Goal: Communication & Community: Answer question/provide support

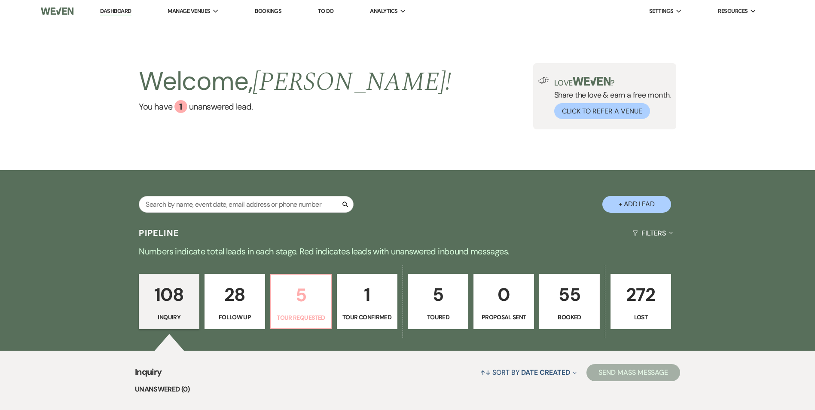
click at [312, 308] on p "5" at bounding box center [300, 295] width 49 height 29
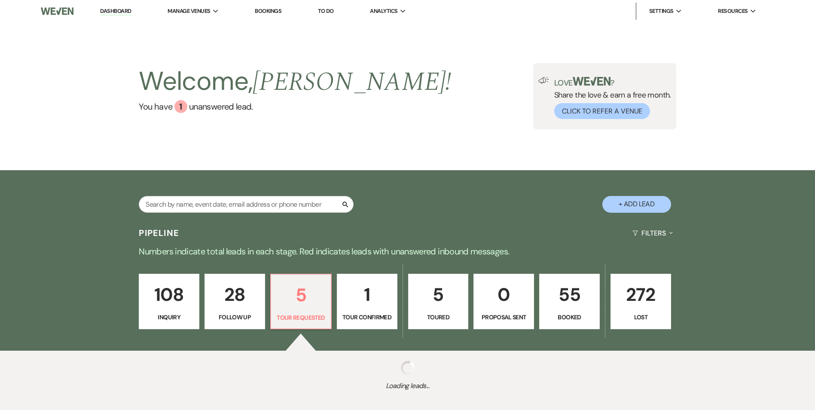
select select "2"
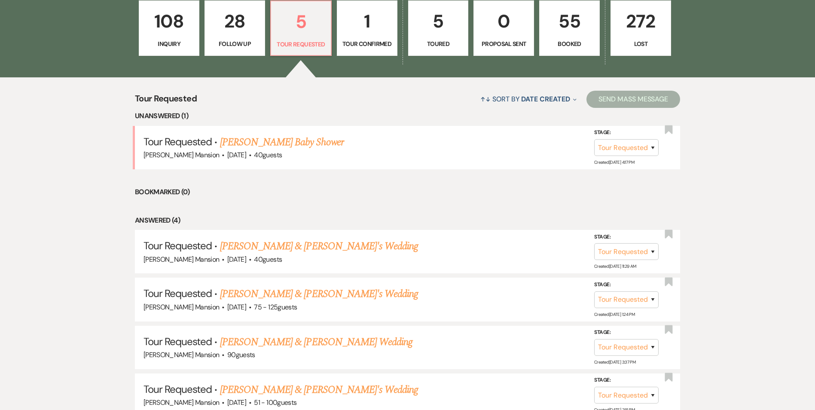
scroll to position [301, 0]
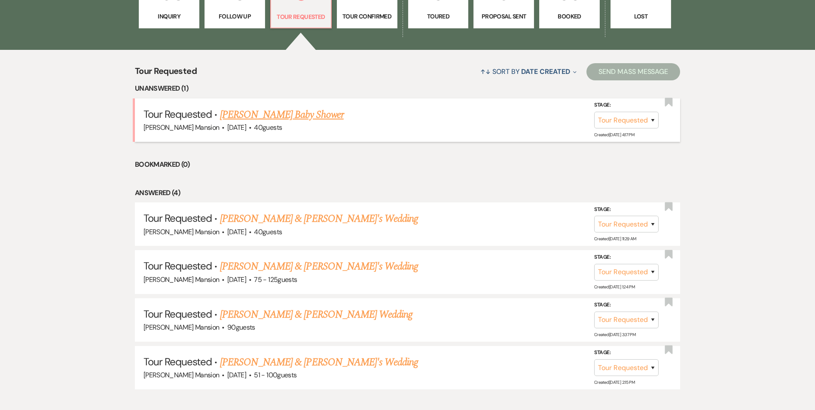
click at [270, 111] on link "[PERSON_NAME] Baby Shower" at bounding box center [282, 114] width 124 height 15
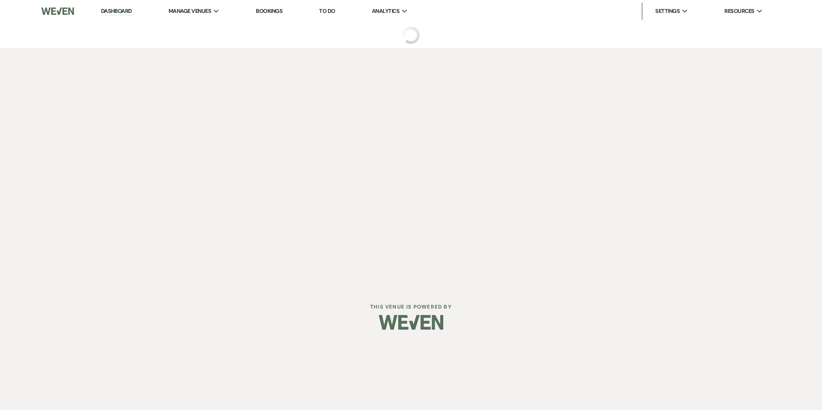
select select "2"
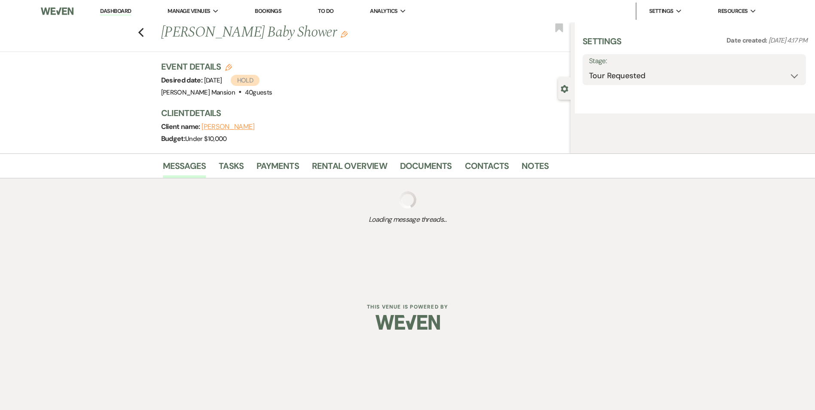
select select "5"
select select "3"
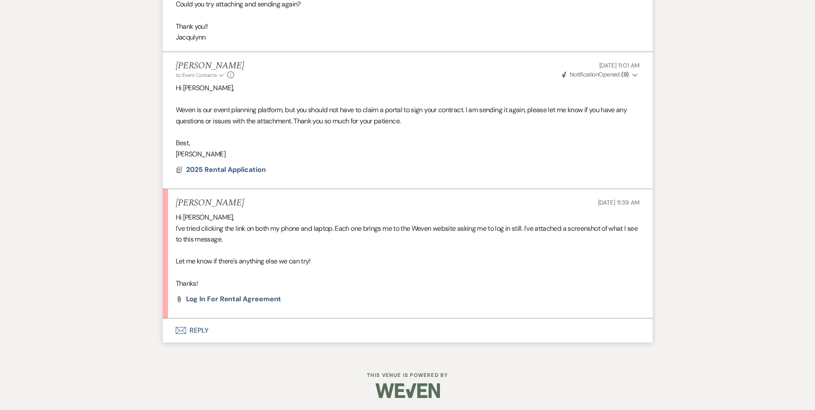
scroll to position [1628, 0]
click at [196, 330] on button "Envelope Reply" at bounding box center [408, 330] width 490 height 24
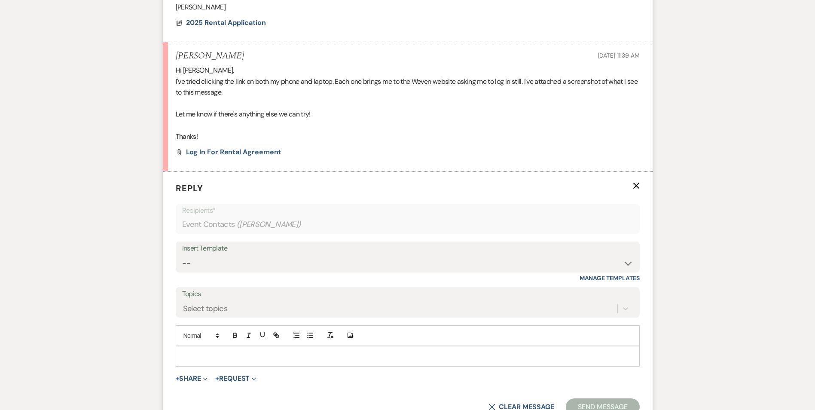
scroll to position [1793, 0]
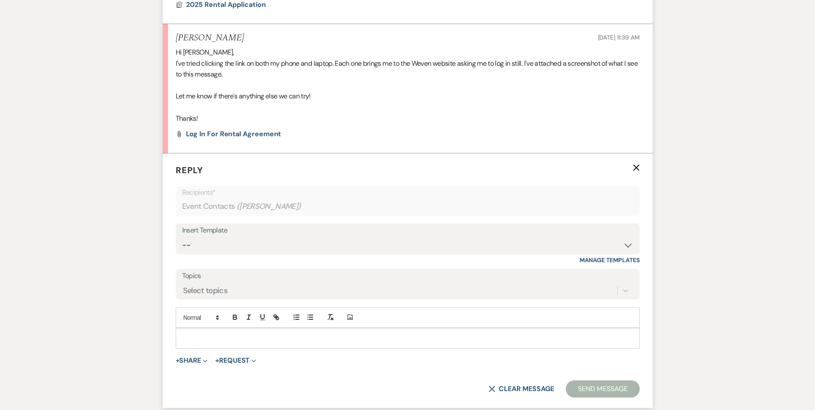
click at [211, 336] on p at bounding box center [408, 337] width 450 height 9
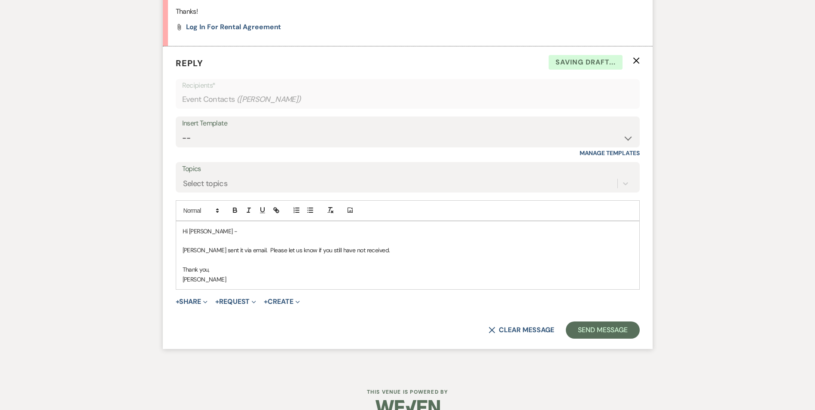
scroll to position [1917, 0]
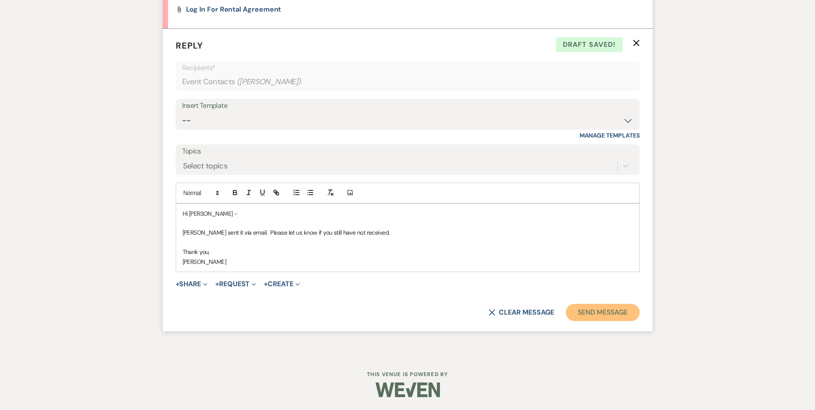
click at [614, 307] on button "Send Message" at bounding box center [602, 312] width 73 height 17
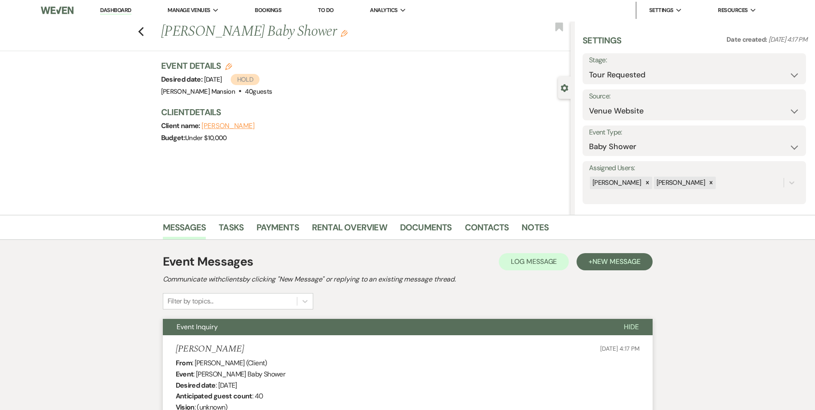
scroll to position [0, 0]
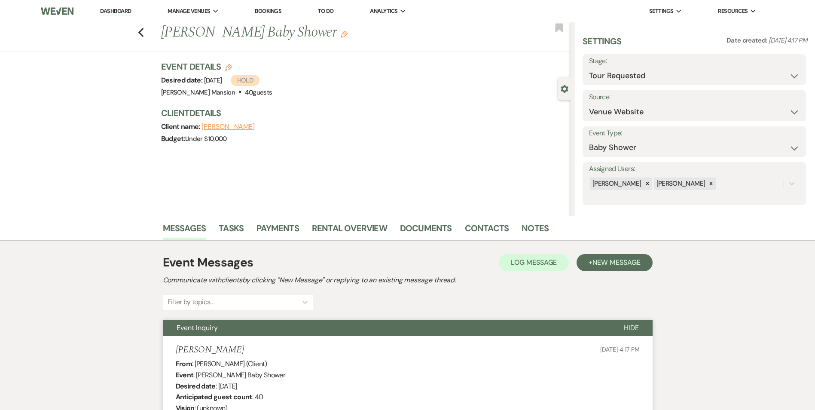
click at [114, 10] on link "Dashboard" at bounding box center [115, 11] width 31 height 8
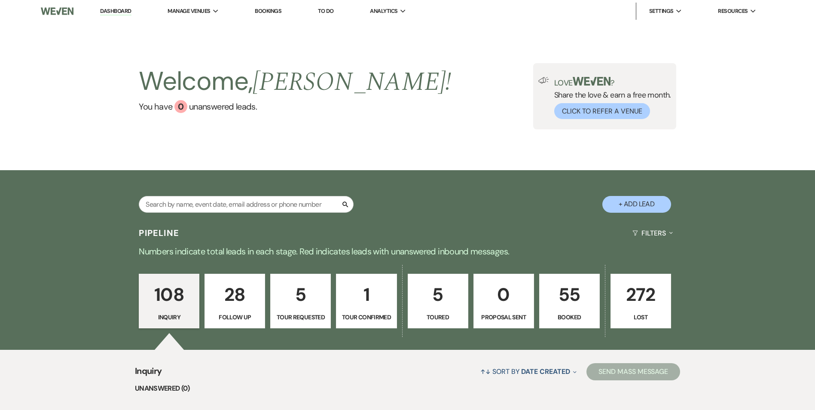
click at [581, 297] on p "55" at bounding box center [569, 294] width 49 height 29
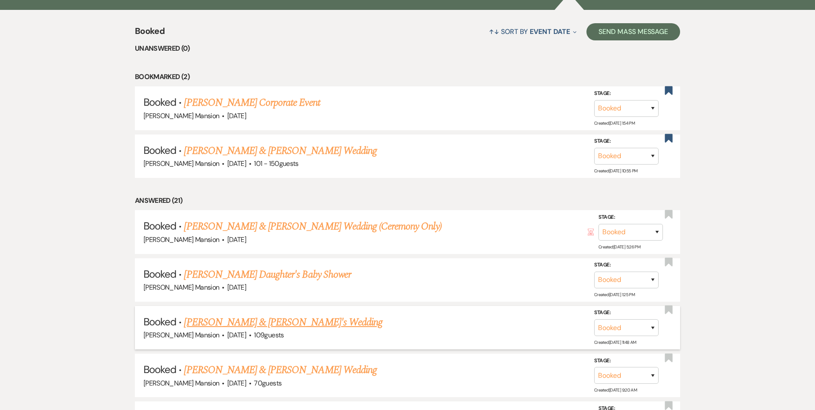
scroll to position [387, 0]
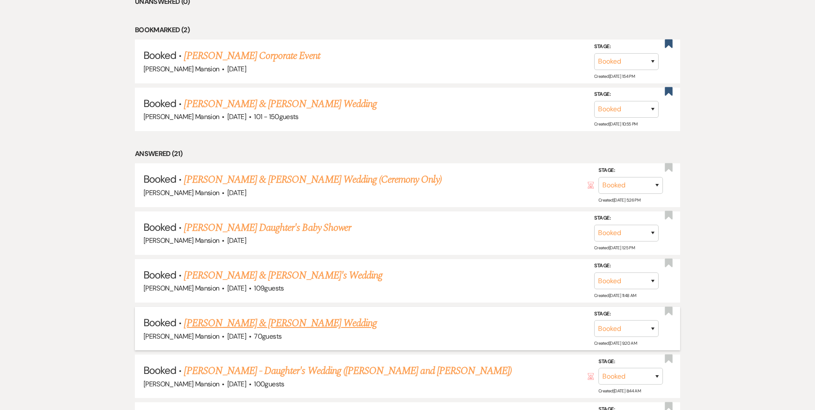
click at [233, 323] on link "[PERSON_NAME] & [PERSON_NAME] Wedding" at bounding box center [280, 322] width 192 height 15
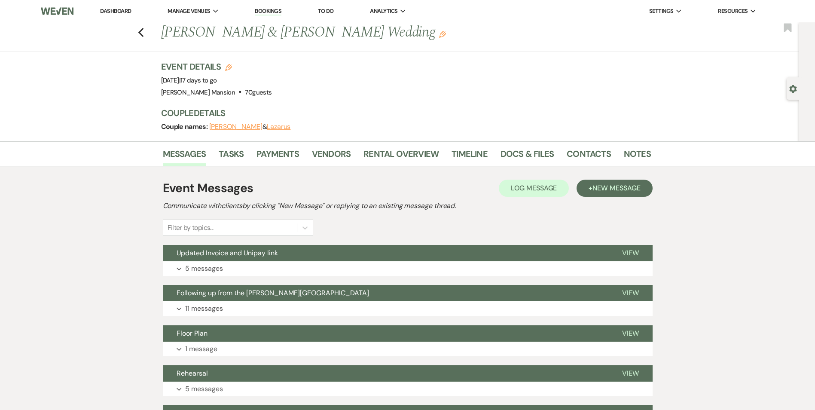
click at [617, 178] on div "Event Messages Log Log Message + New Message Communicate with clients by clicki…" at bounding box center [408, 368] width 490 height 386
click at [606, 186] on span "New Message" at bounding box center [617, 187] width 48 height 9
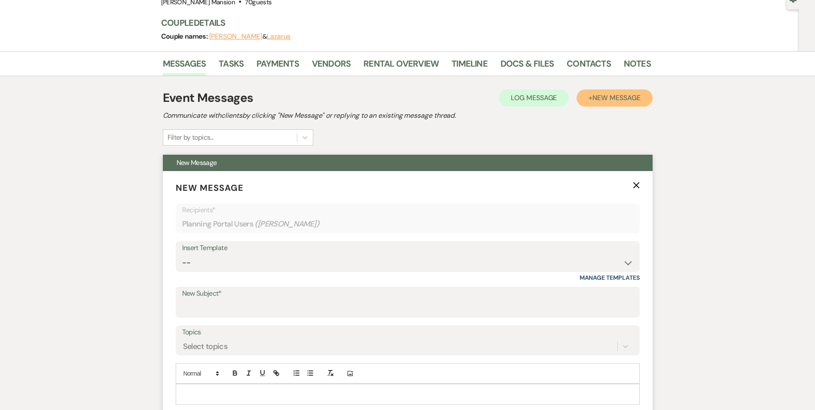
scroll to position [129, 0]
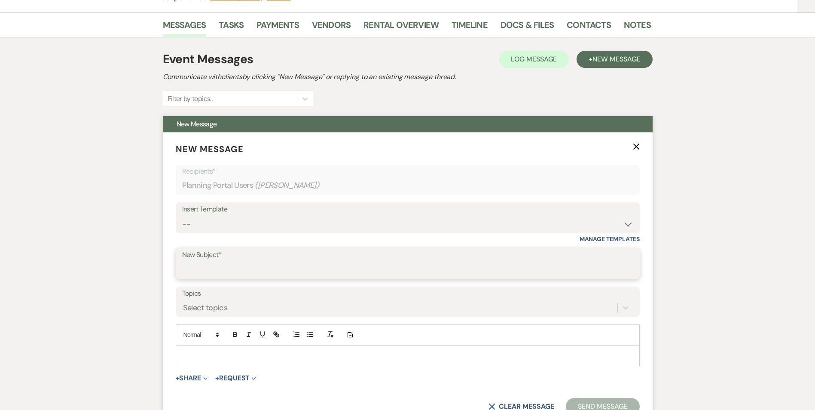
click at [227, 267] on input "New Subject*" at bounding box center [407, 269] width 451 height 17
type input "Checking in!"
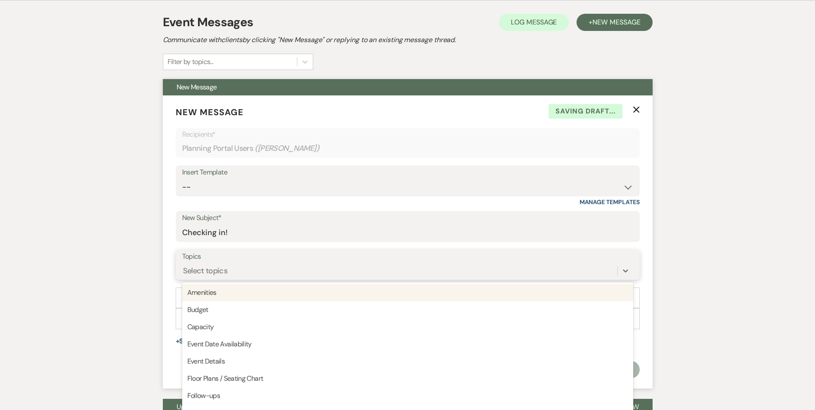
click at [330, 279] on div "option Amenities focused, 1 of 20. 20 results available. Use Up and Down to cho…" at bounding box center [407, 271] width 451 height 16
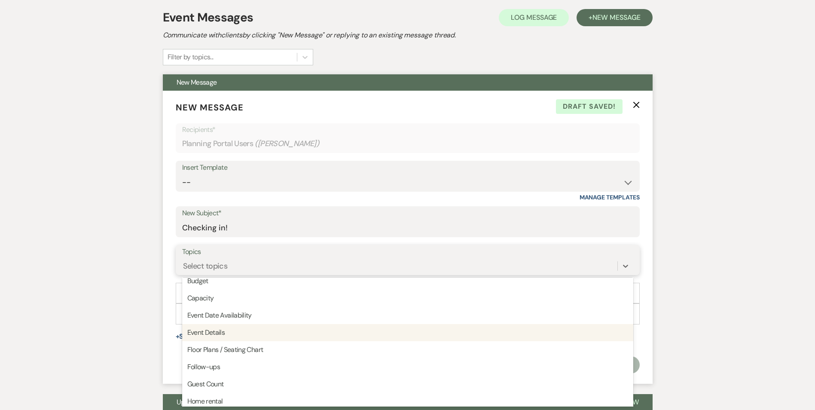
scroll to position [43, 0]
click at [245, 325] on div "Floor Plans / Seating Chart" at bounding box center [407, 330] width 451 height 17
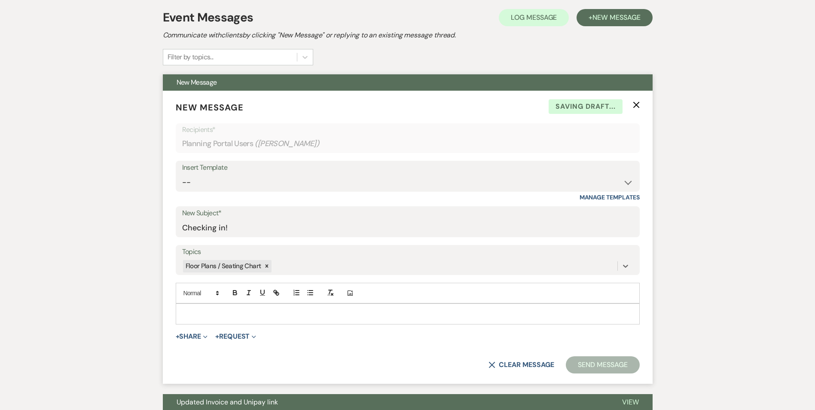
click at [226, 309] on div at bounding box center [407, 314] width 463 height 20
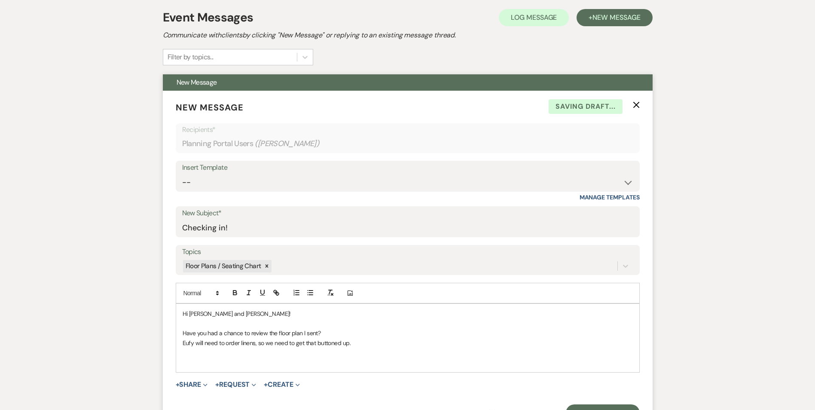
click at [370, 343] on p "Eufy will need to order linens, so we need to get that buttoned up." at bounding box center [408, 342] width 450 height 9
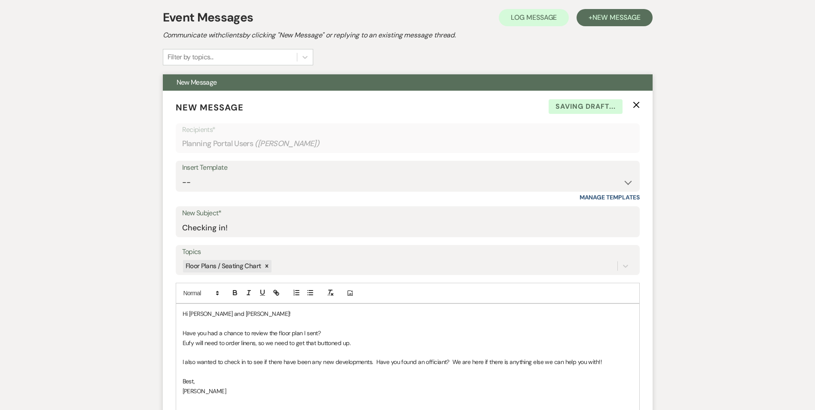
click at [451, 362] on p "I also wanted to check in to see if there have been any new developments. Have …" at bounding box center [408, 361] width 450 height 9
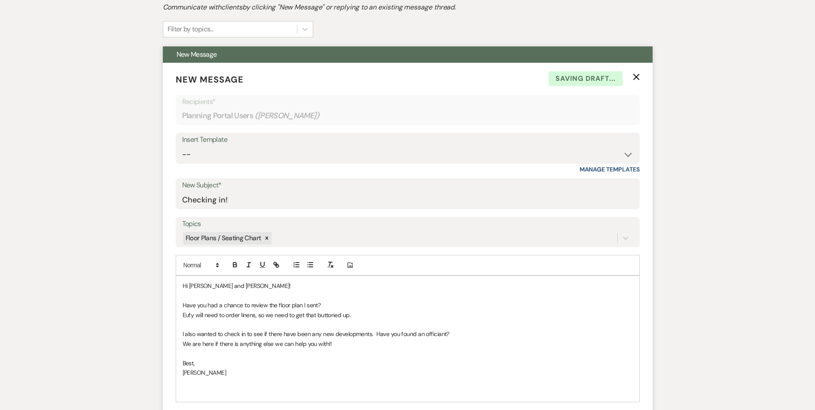
scroll to position [214, 0]
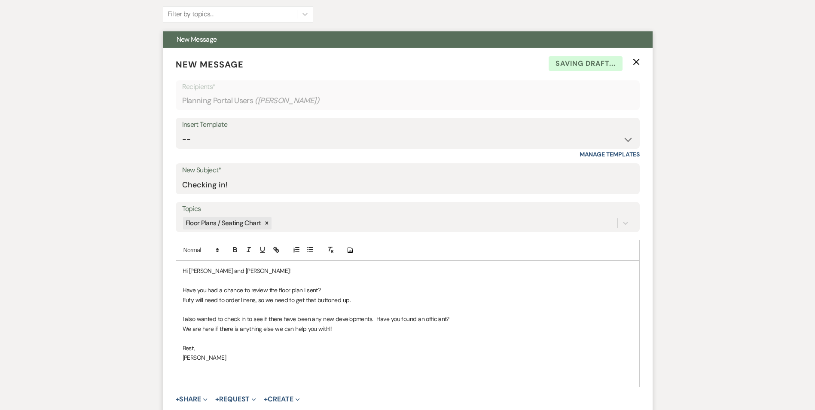
click at [460, 318] on p "I also wanted to check in to see if there have been any new developments. Have …" at bounding box center [408, 318] width 450 height 9
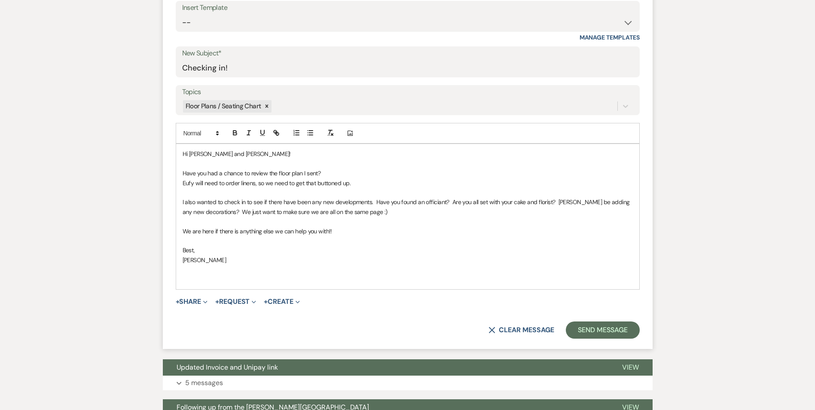
scroll to position [342, 0]
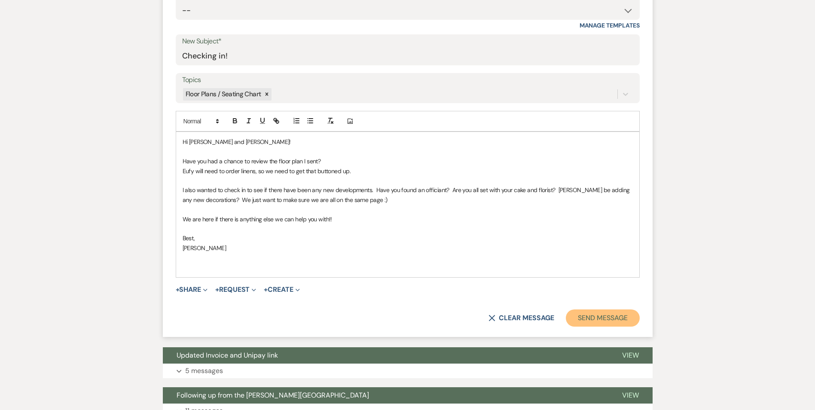
click at [598, 326] on button "Send Message" at bounding box center [602, 317] width 73 height 17
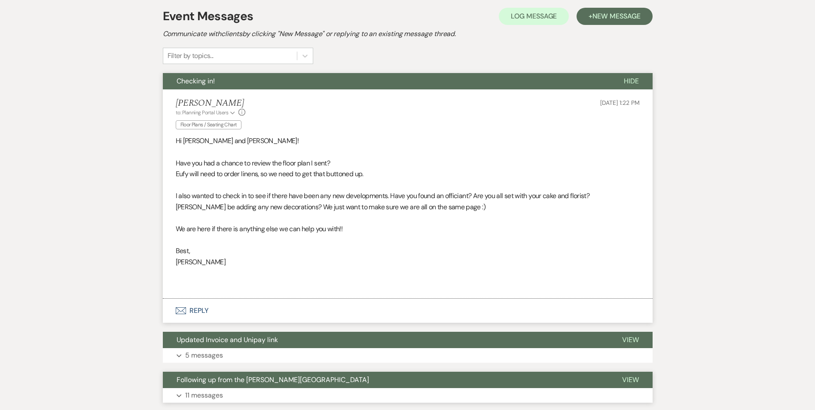
scroll to position [324, 0]
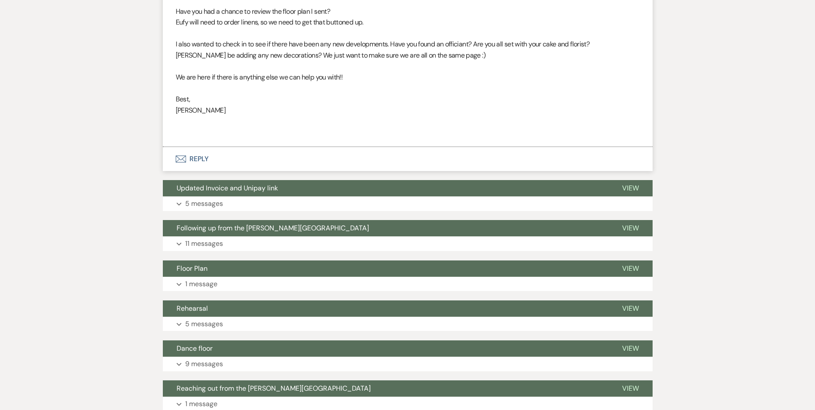
click at [51, 117] on div "Messages Tasks Payments Vendors Rental Overview Timeline Docs & Files Contacts …" at bounding box center [407, 161] width 815 height 687
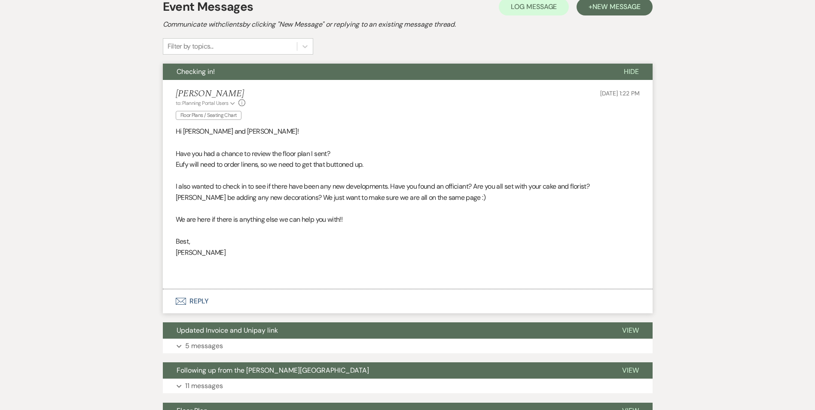
scroll to position [0, 0]
